Goal: Task Accomplishment & Management: Manage account settings

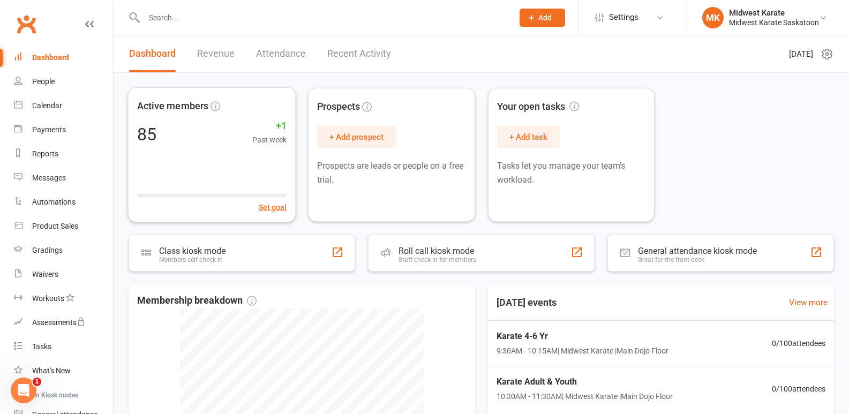
click at [229, 27] on div at bounding box center [317, 17] width 377 height 35
click at [195, 13] on input "text" at bounding box center [323, 17] width 365 height 15
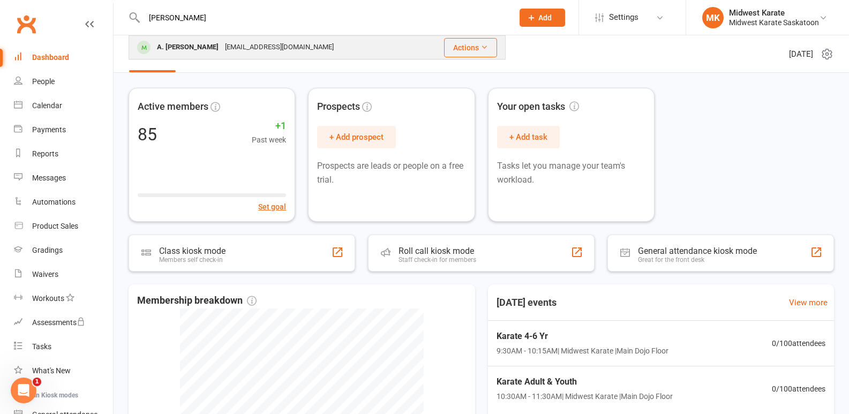
type input "[PERSON_NAME]"
click at [284, 48] on div "[EMAIL_ADDRESS][DOMAIN_NAME]" at bounding box center [279, 48] width 115 height 16
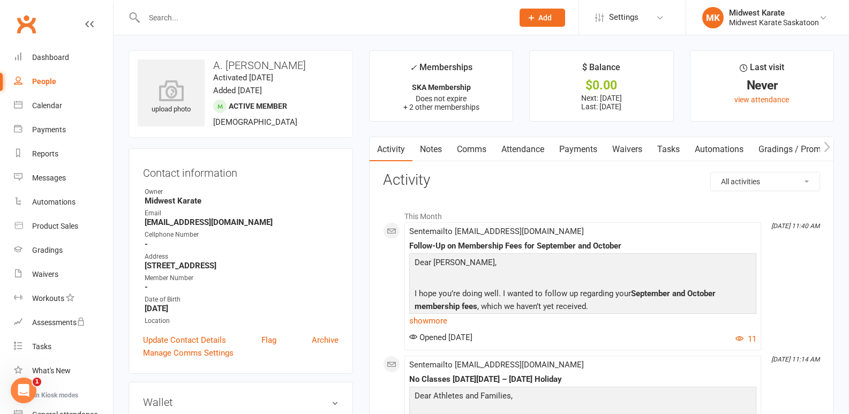
click at [573, 148] on link "Payments" at bounding box center [578, 149] width 53 height 25
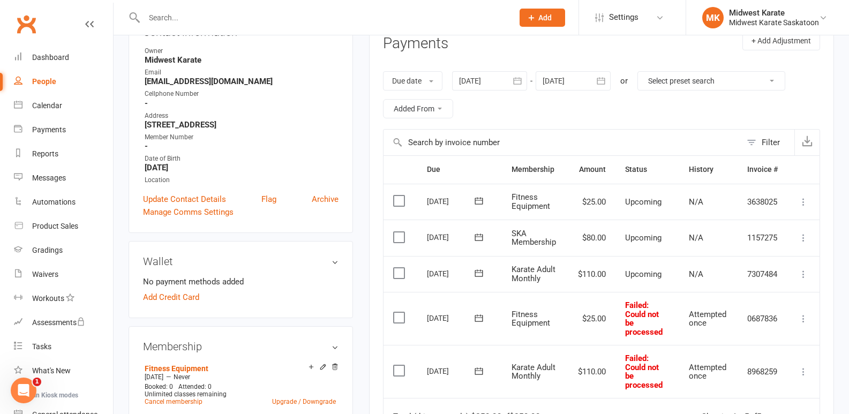
scroll to position [54, 0]
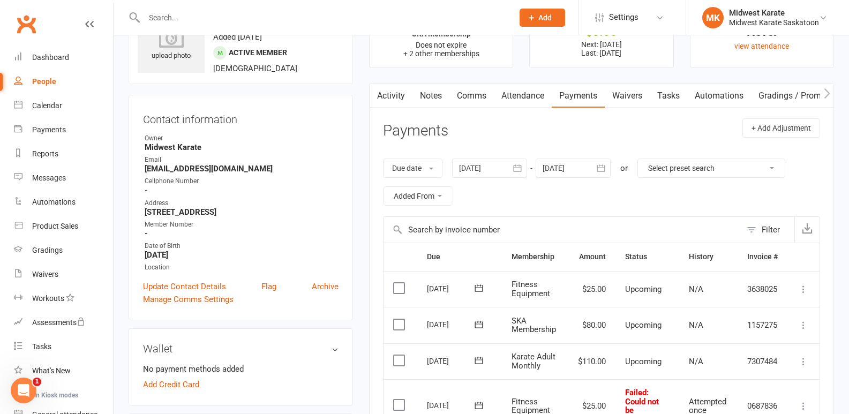
click at [397, 104] on link "Activity" at bounding box center [391, 96] width 43 height 25
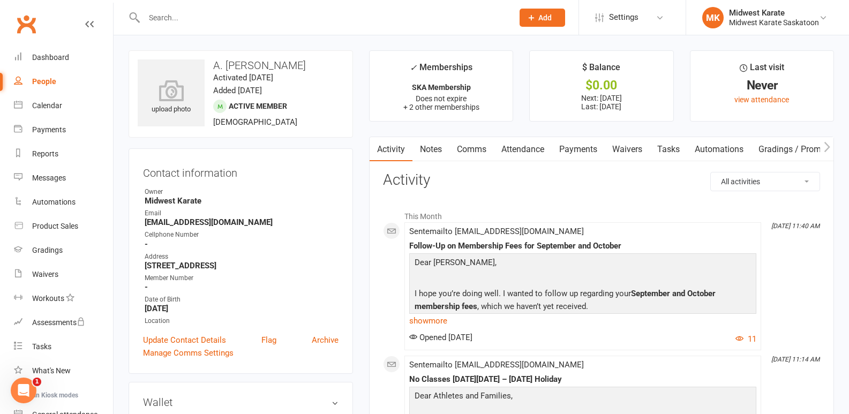
click at [536, 156] on link "Attendance" at bounding box center [523, 149] width 58 height 25
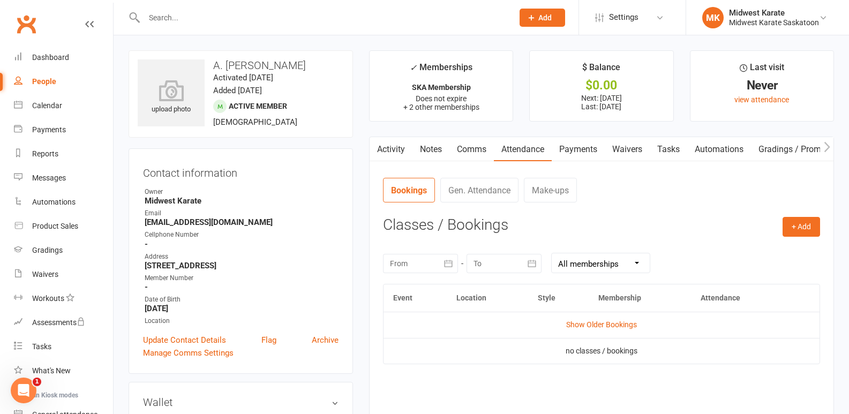
click at [563, 149] on link "Payments" at bounding box center [578, 149] width 53 height 25
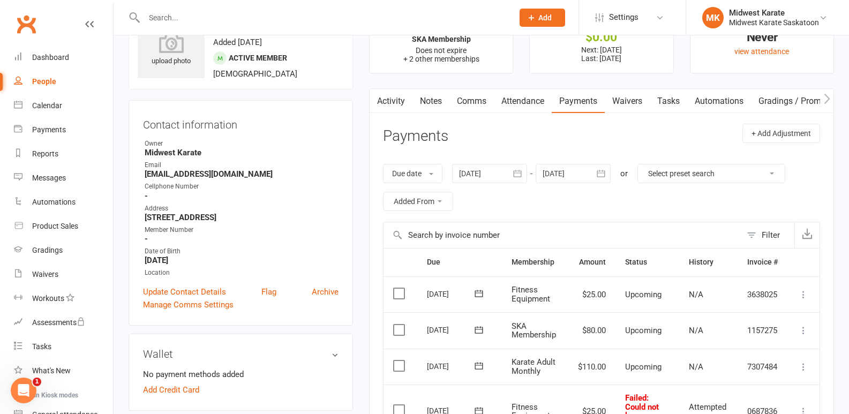
scroll to position [54, 0]
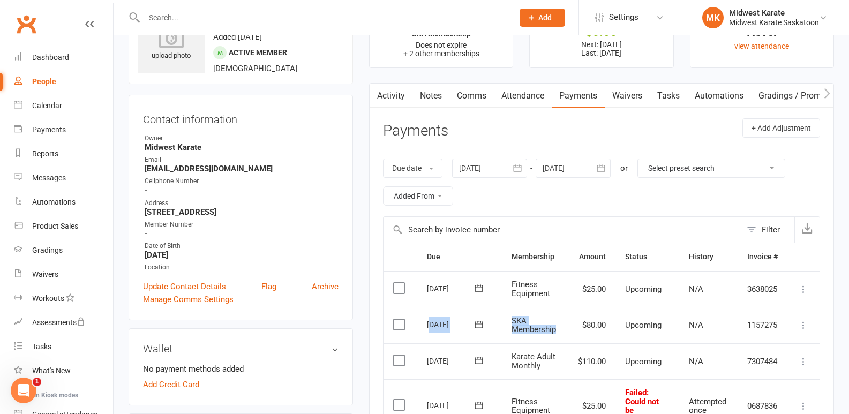
drag, startPoint x: 561, startPoint y: 327, endPoint x: 430, endPoint y: 321, distance: 131.3
click at [430, 321] on tr "Select this [DATE] A. [PERSON_NAME] SKA Membership $80.00 Upcoming N/A 1157275 …" at bounding box center [601, 325] width 436 height 36
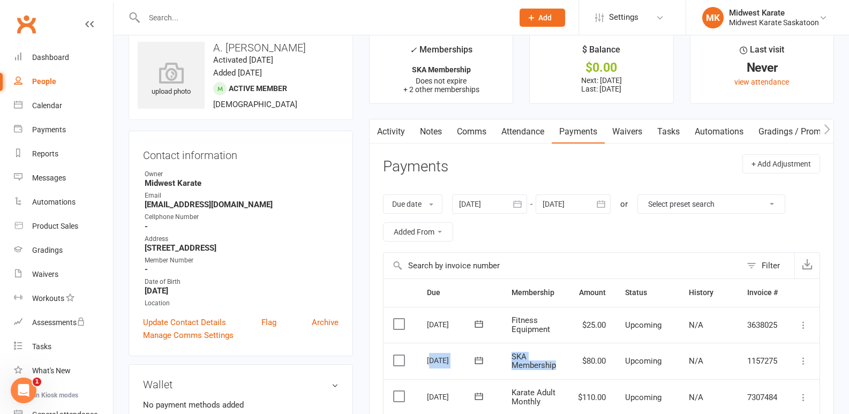
scroll to position [0, 0]
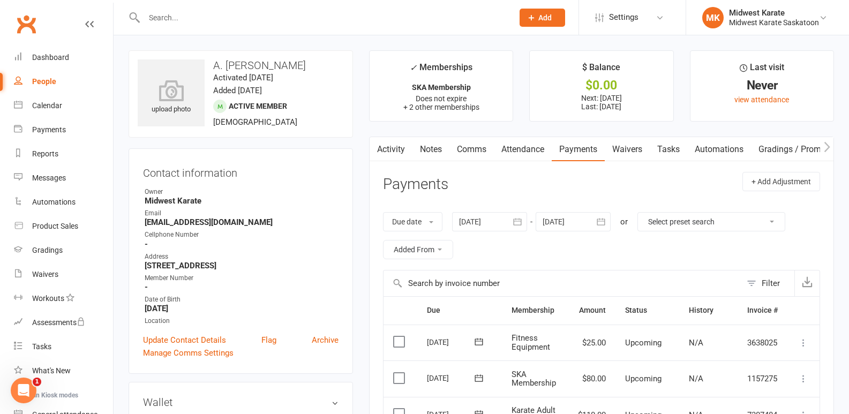
click at [222, 15] on input "text" at bounding box center [323, 17] width 365 height 15
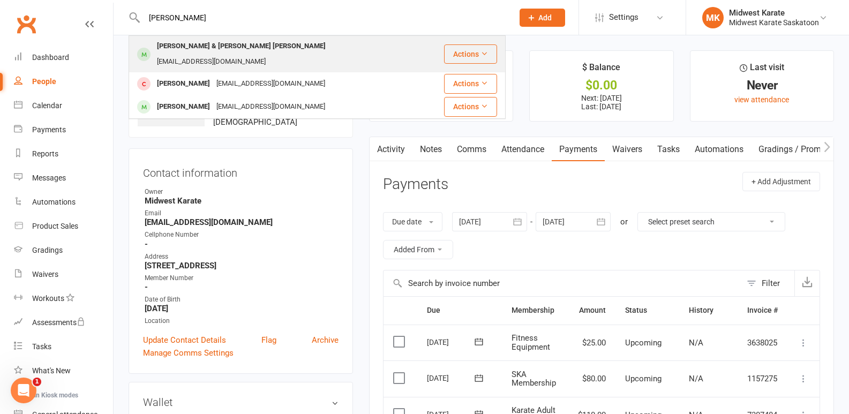
type input "[PERSON_NAME]"
click at [218, 46] on div "[PERSON_NAME] & [PERSON_NAME] [PERSON_NAME]" at bounding box center [241, 47] width 175 height 16
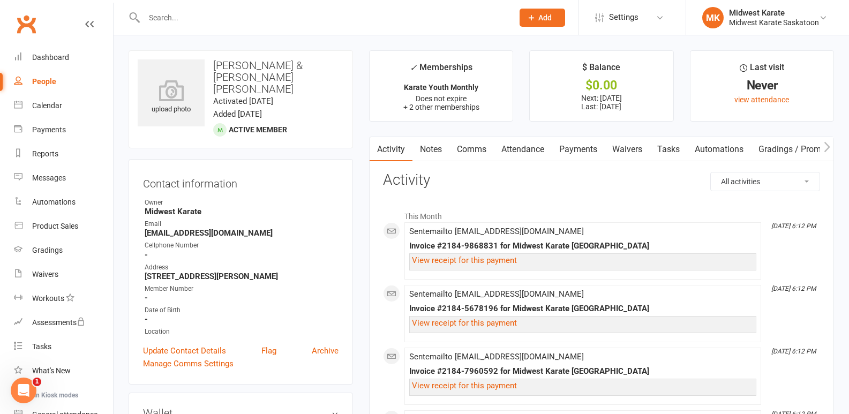
click at [566, 149] on link "Payments" at bounding box center [578, 149] width 53 height 25
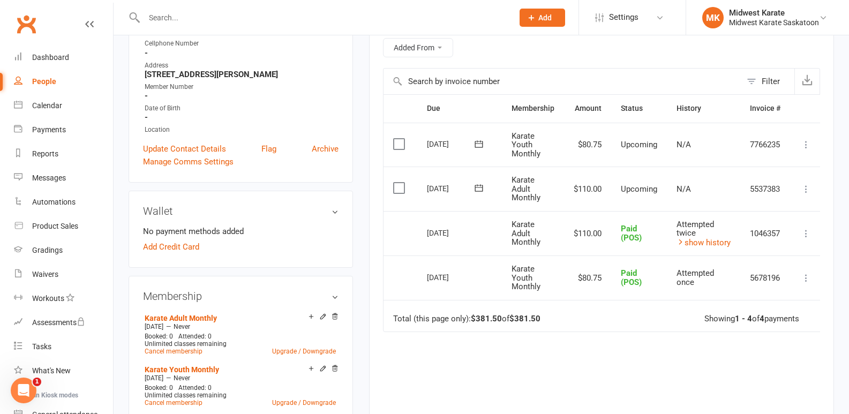
scroll to position [214, 0]
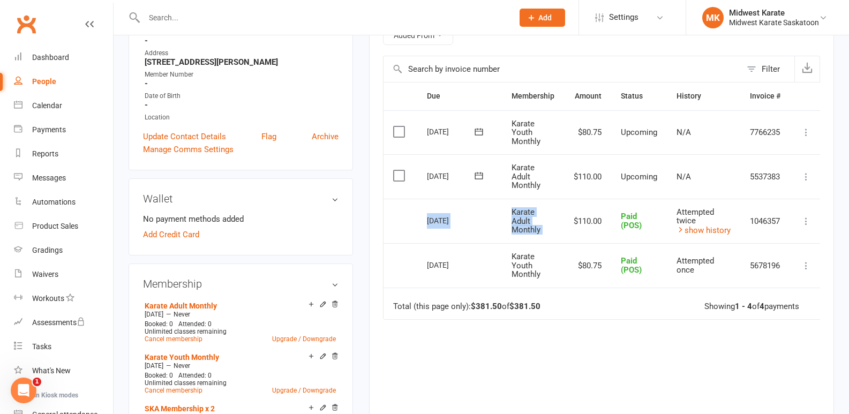
drag, startPoint x: 427, startPoint y: 224, endPoint x: 572, endPoint y: 229, distance: 145.2
click at [572, 229] on tr "Select this [DATE] [PERSON_NAME] & [PERSON_NAME] [PERSON_NAME] Karate Adult Mon…" at bounding box center [602, 221] width 439 height 45
click at [572, 229] on td "$110.00" at bounding box center [587, 221] width 47 height 45
drag, startPoint x: 602, startPoint y: 222, endPoint x: 443, endPoint y: 222, distance: 158.5
click at [443, 222] on tr "Select this [DATE] [PERSON_NAME] & [PERSON_NAME] [PERSON_NAME] Karate Adult Mon…" at bounding box center [602, 221] width 439 height 45
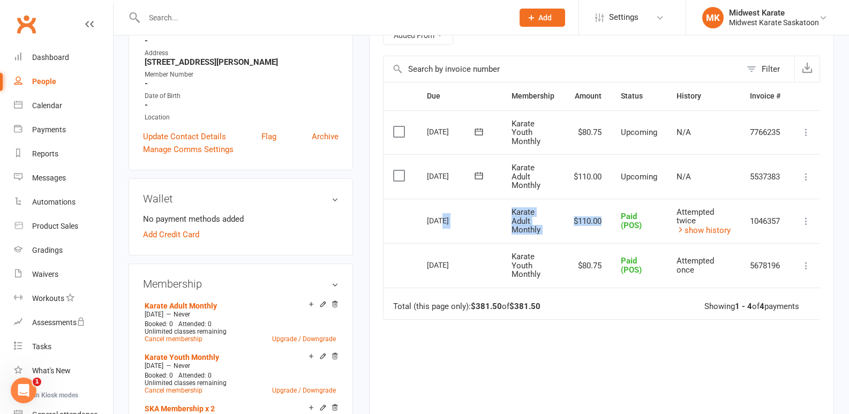
click at [442, 222] on div "[DATE]" at bounding box center [451, 220] width 49 height 17
click at [441, 222] on div "[DATE]" at bounding box center [451, 220] width 49 height 17
drag, startPoint x: 513, startPoint y: 215, endPoint x: 530, endPoint y: 234, distance: 25.4
click at [530, 234] on span "Karate Adult Monthly" at bounding box center [525, 220] width 29 height 27
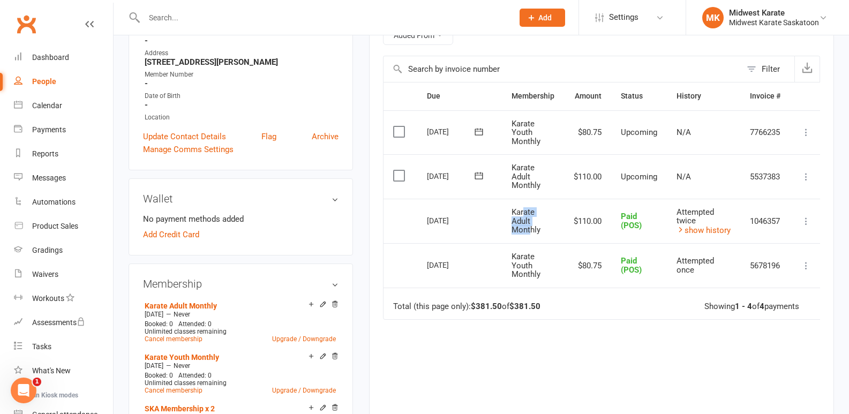
drag, startPoint x: 532, startPoint y: 230, endPoint x: 522, endPoint y: 210, distance: 22.0
click at [522, 210] on span "Karate Adult Monthly" at bounding box center [525, 220] width 29 height 27
click at [522, 217] on span "Karate Adult Monthly" at bounding box center [525, 220] width 29 height 27
drag, startPoint x: 522, startPoint y: 217, endPoint x: 522, endPoint y: 225, distance: 7.5
click at [522, 225] on span "Karate Adult Monthly" at bounding box center [525, 220] width 29 height 27
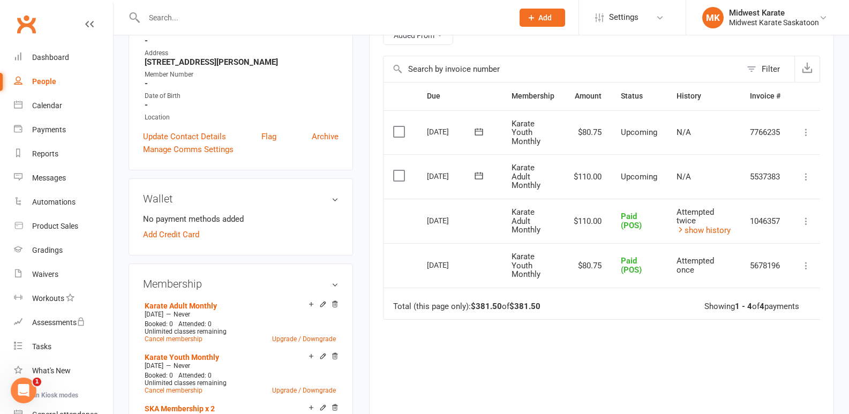
click at [524, 227] on span "Karate Adult Monthly" at bounding box center [525, 220] width 29 height 27
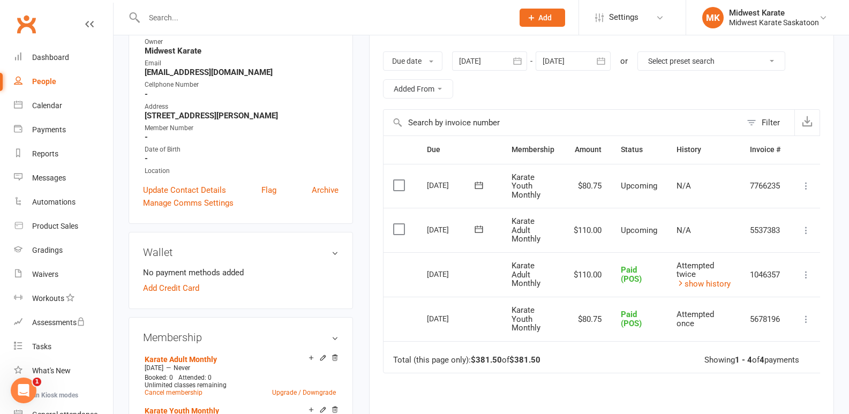
scroll to position [0, 0]
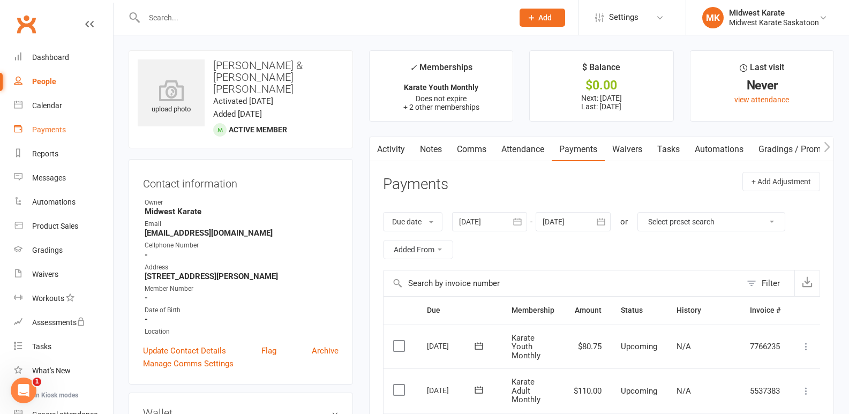
click at [48, 128] on div "Payments" at bounding box center [49, 129] width 34 height 9
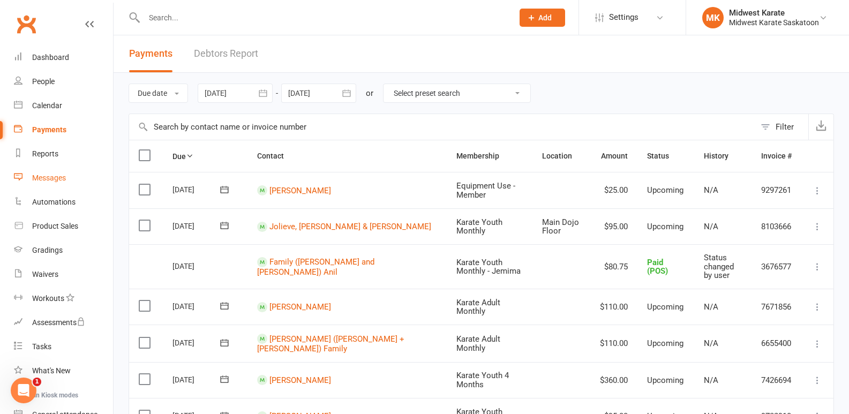
click at [55, 174] on div "Messages" at bounding box center [49, 178] width 34 height 9
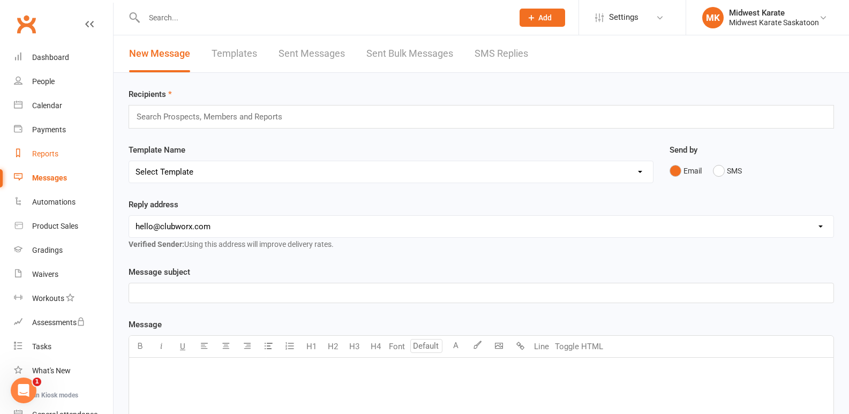
click at [51, 162] on link "Reports" at bounding box center [63, 154] width 99 height 24
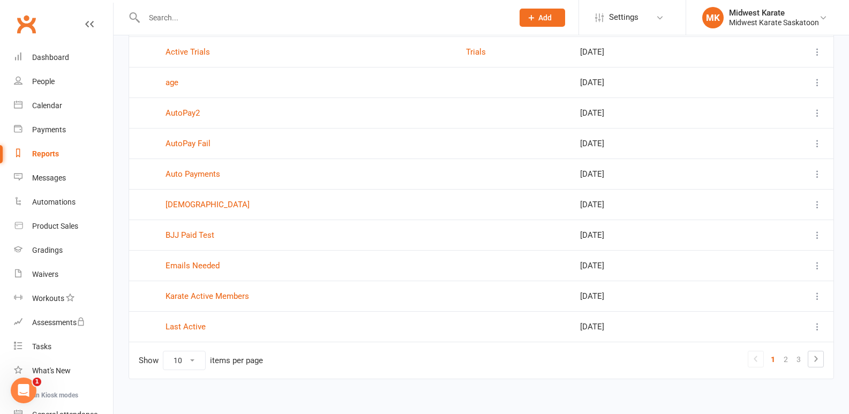
scroll to position [120, 0]
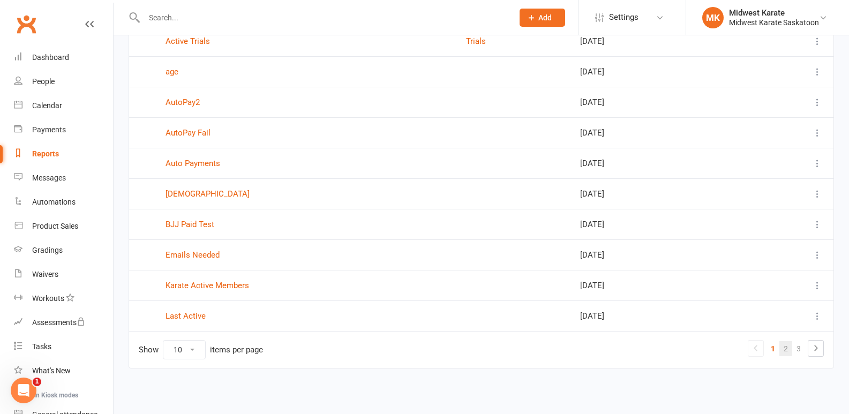
click at [784, 350] on link "2" at bounding box center [785, 348] width 13 height 15
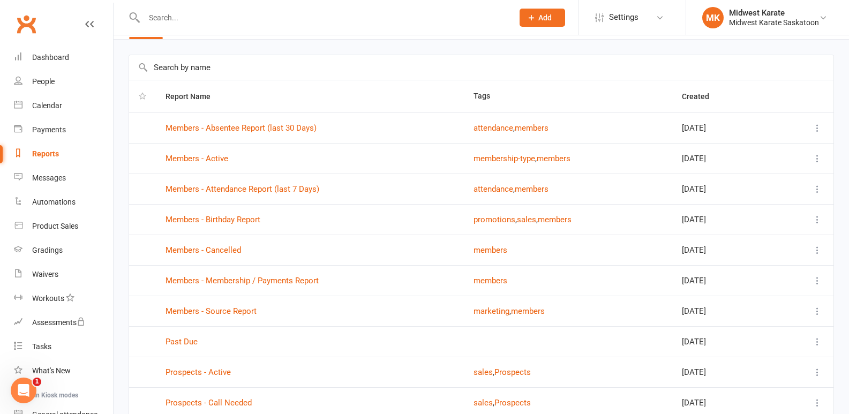
scroll to position [13, 0]
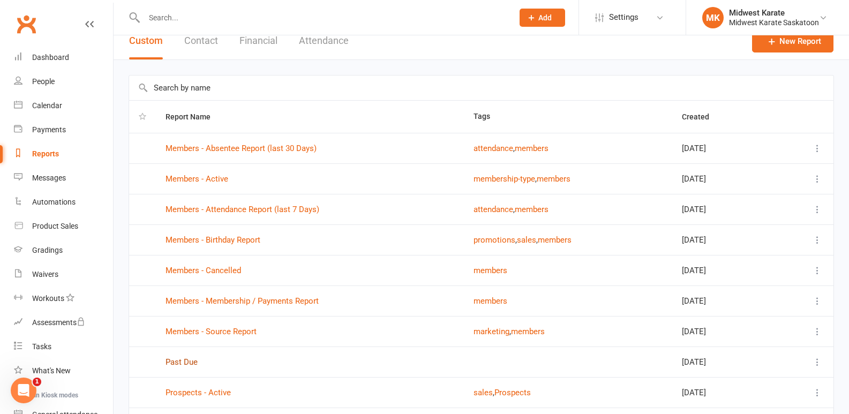
click at [188, 361] on link "Past Due" at bounding box center [181, 362] width 32 height 10
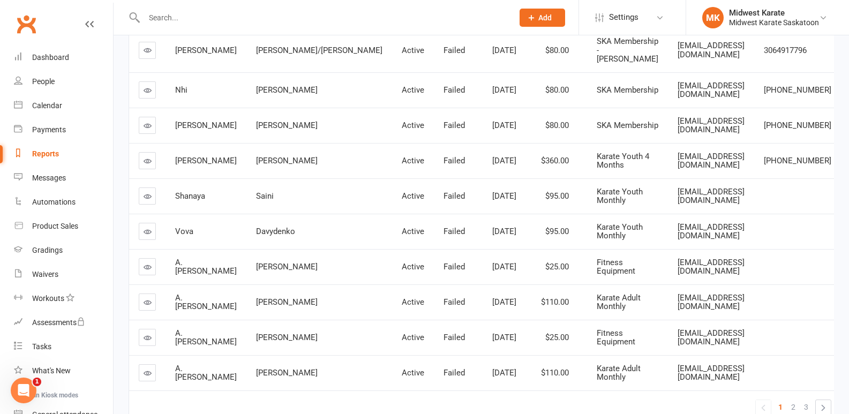
scroll to position [194, 0]
drag, startPoint x: 296, startPoint y: 222, endPoint x: 188, endPoint y: 210, distance: 108.2
click at [188, 214] on tr "Vova Davydenko Active Failed [DATE] $95.00 Karate Youth Monthly [EMAIL_ADDRESS]…" at bounding box center [485, 231] width 712 height 35
drag, startPoint x: 225, startPoint y: 189, endPoint x: 197, endPoint y: 186, distance: 28.5
click at [197, 186] on tr "[PERSON_NAME] Active Failed [DATE] $95.00 Karate Youth Monthly [EMAIL_ADDRESS][…" at bounding box center [485, 196] width 712 height 35
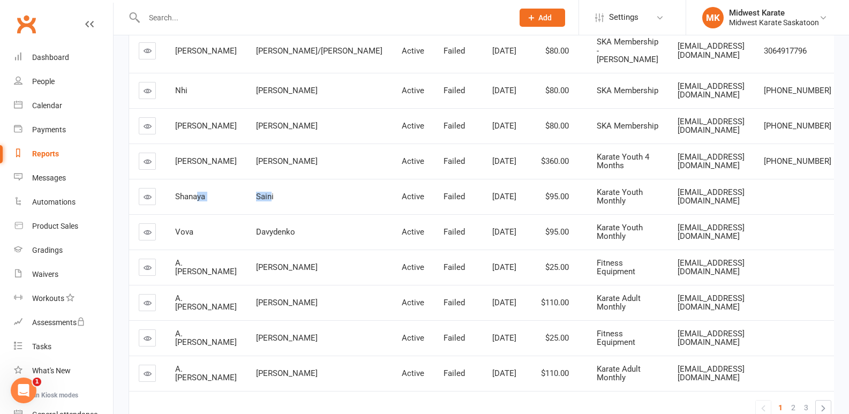
scroll to position [140, 0]
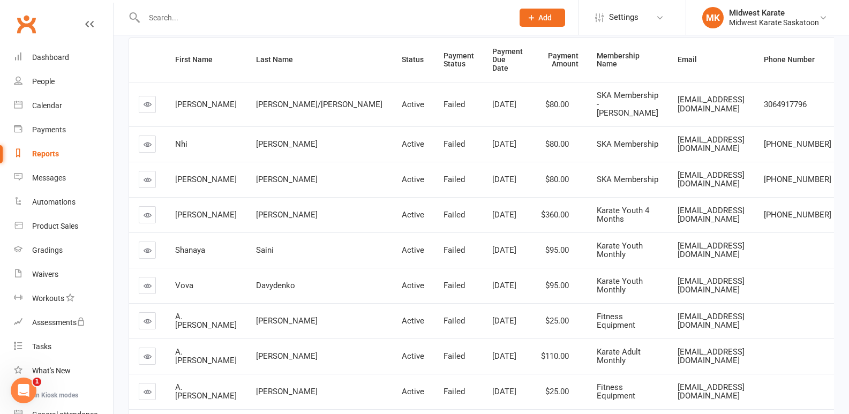
click at [176, 245] on span "Shanaya" at bounding box center [190, 250] width 30 height 10
